Goal: Task Accomplishment & Management: Use online tool/utility

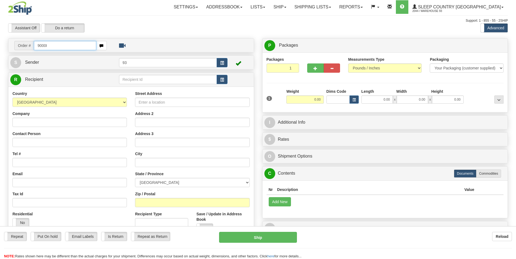
drag, startPoint x: 47, startPoint y: 45, endPoint x: 7, endPoint y: 47, distance: 40.7
click at [34, 47] on input "9000I" at bounding box center [65, 45] width 62 height 9
type input "9000I108676"
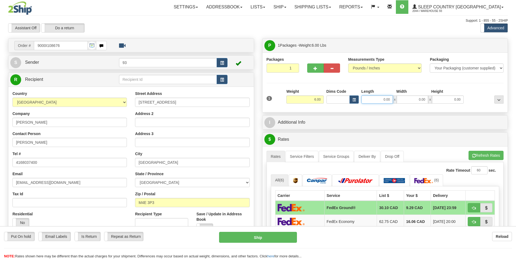
click at [342, 101] on input "0.00" at bounding box center [376, 99] width 31 height 8
type input "17.00"
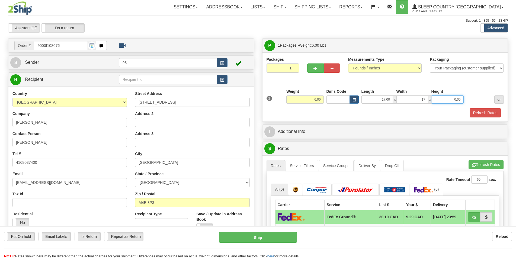
type input "17.00"
type input "6.00"
click at [342, 114] on button "Refresh Rates" at bounding box center [484, 112] width 31 height 9
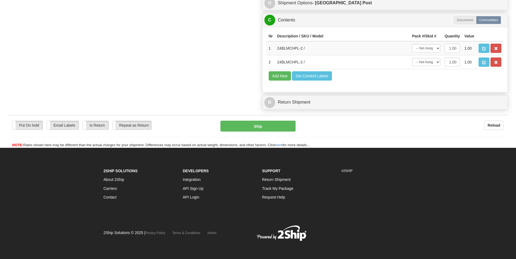
scroll to position [342, 0]
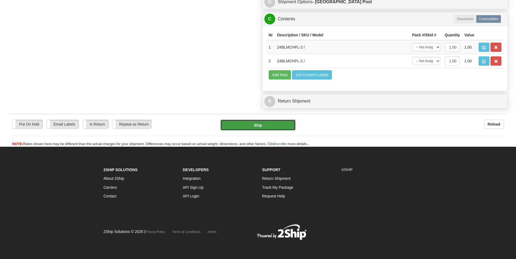
click at [257, 125] on button "Ship" at bounding box center [257, 124] width 75 height 11
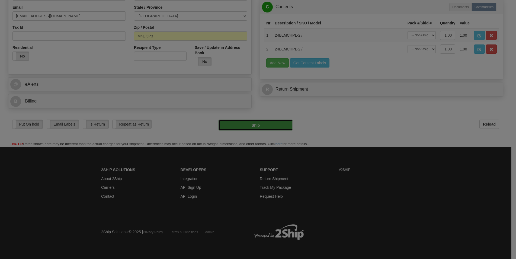
type input "DOM.EP"
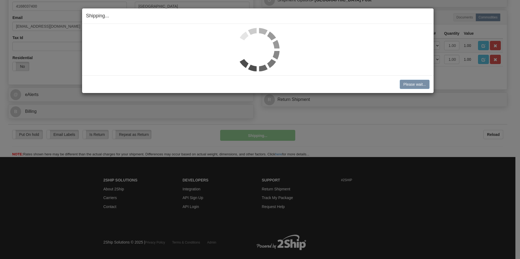
scroll to position [155, 0]
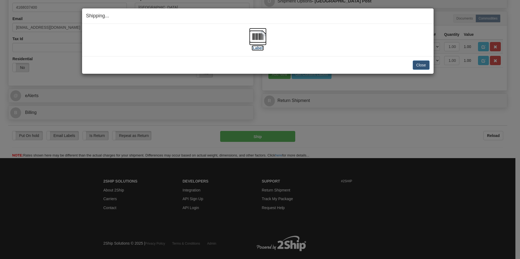
click at [253, 35] on img at bounding box center [257, 36] width 17 height 17
click at [342, 66] on button "Close" at bounding box center [421, 64] width 17 height 9
